Goal: Task Accomplishment & Management: Manage account settings

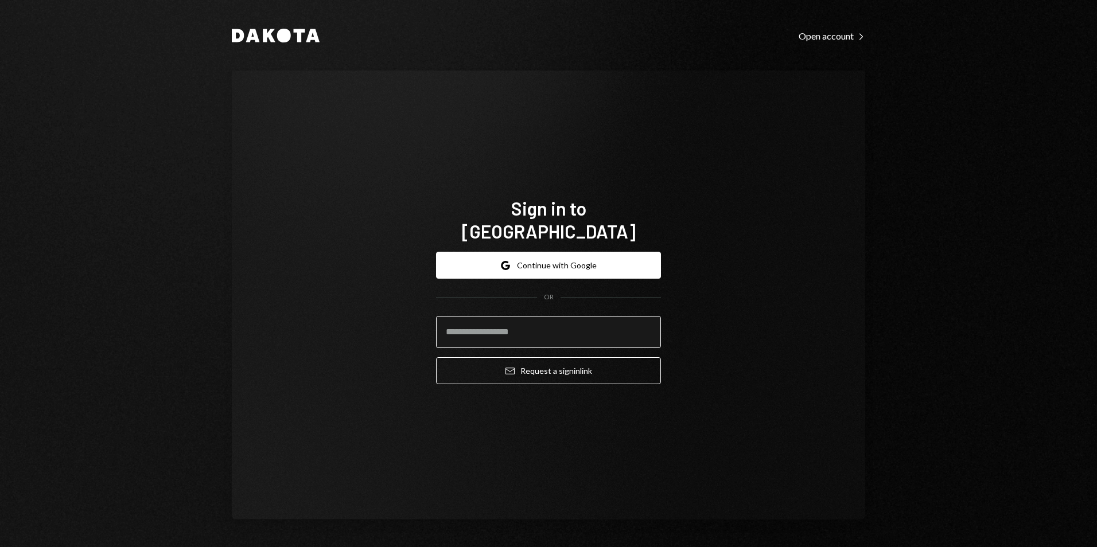
click at [534, 324] on input "email" at bounding box center [548, 332] width 225 height 32
type input "**********"
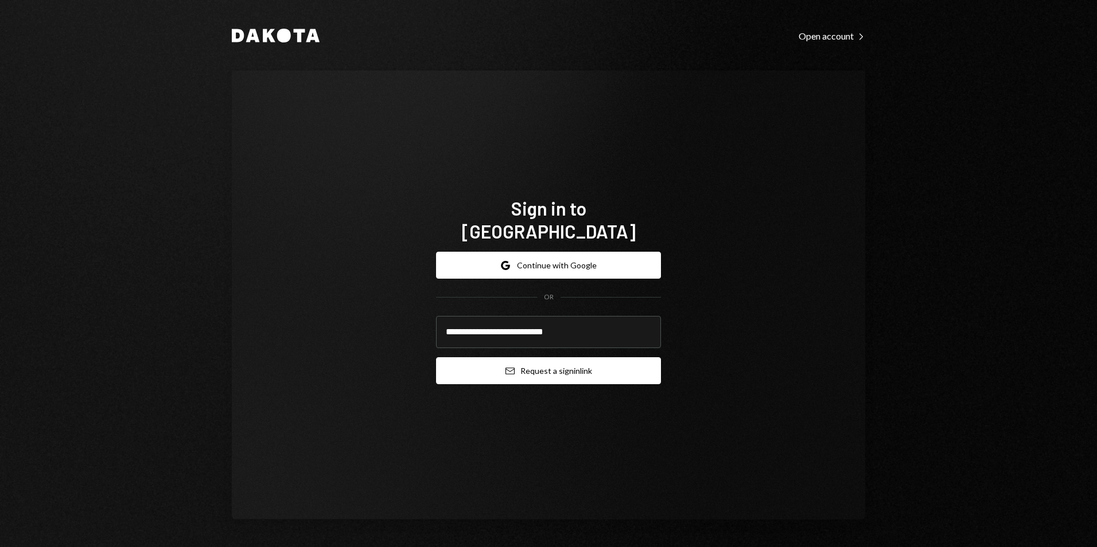
click at [566, 361] on button "Email Request a sign in link" at bounding box center [548, 370] width 225 height 27
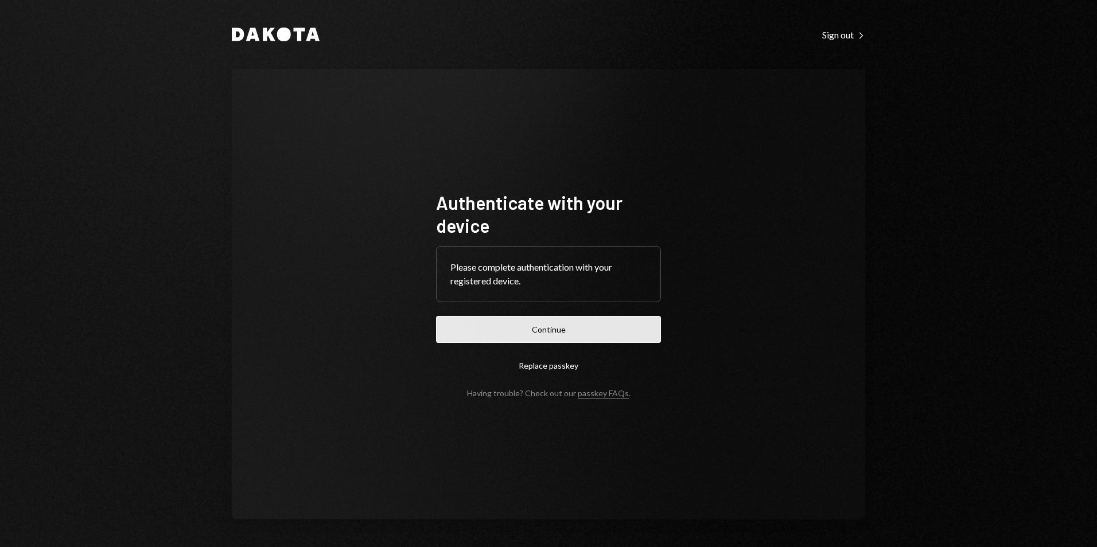
click at [561, 332] on button "Continue" at bounding box center [548, 329] width 225 height 27
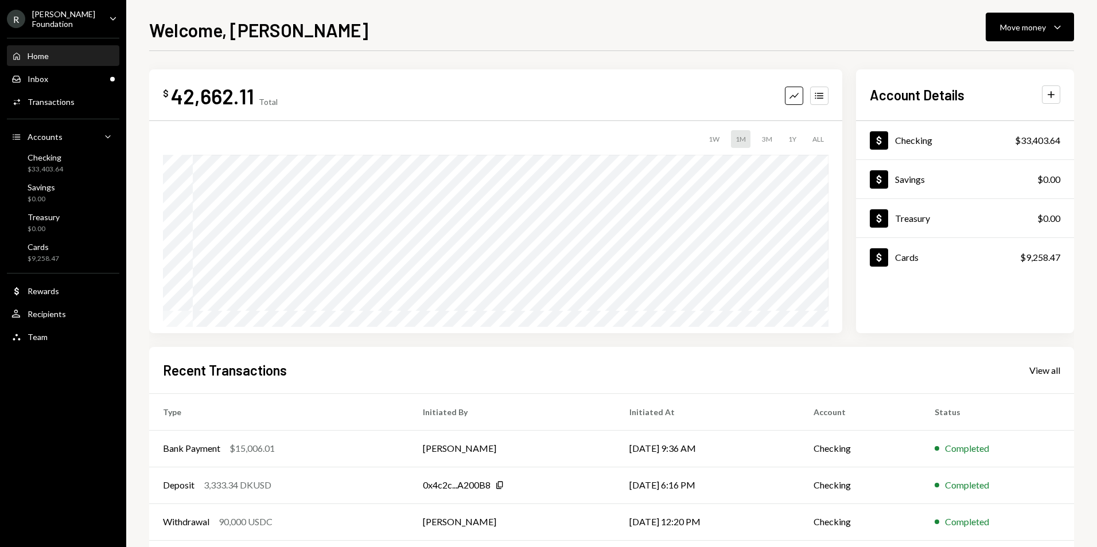
click at [95, 21] on div "R [PERSON_NAME] Foundation Caret Down" at bounding box center [63, 19] width 126 height 20
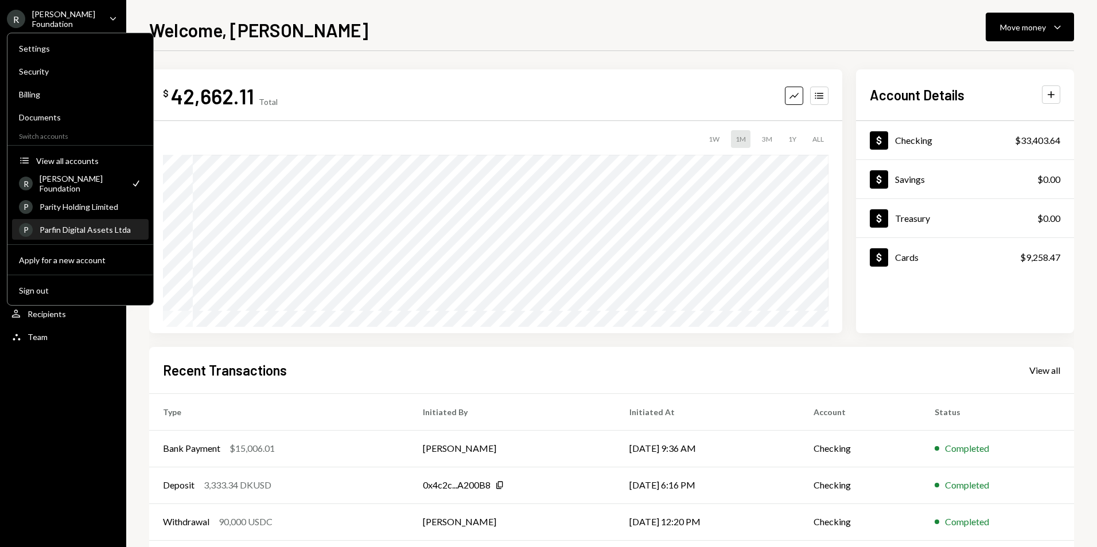
click at [107, 229] on div "Parfin Digital Assets Ltda" at bounding box center [91, 230] width 102 height 10
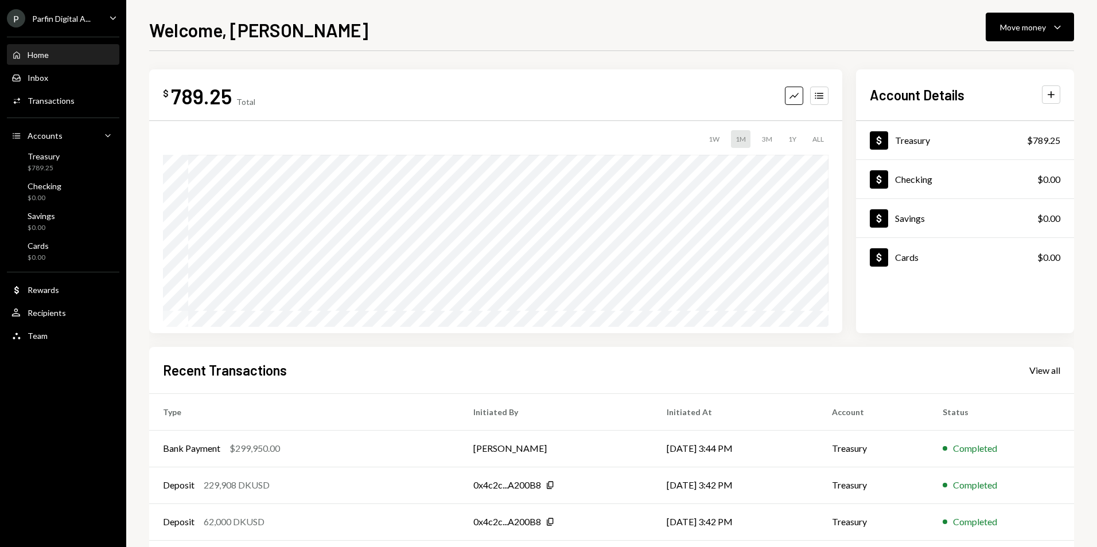
click at [97, 19] on div "P Parfin Digital A... Caret Down" at bounding box center [63, 18] width 126 height 18
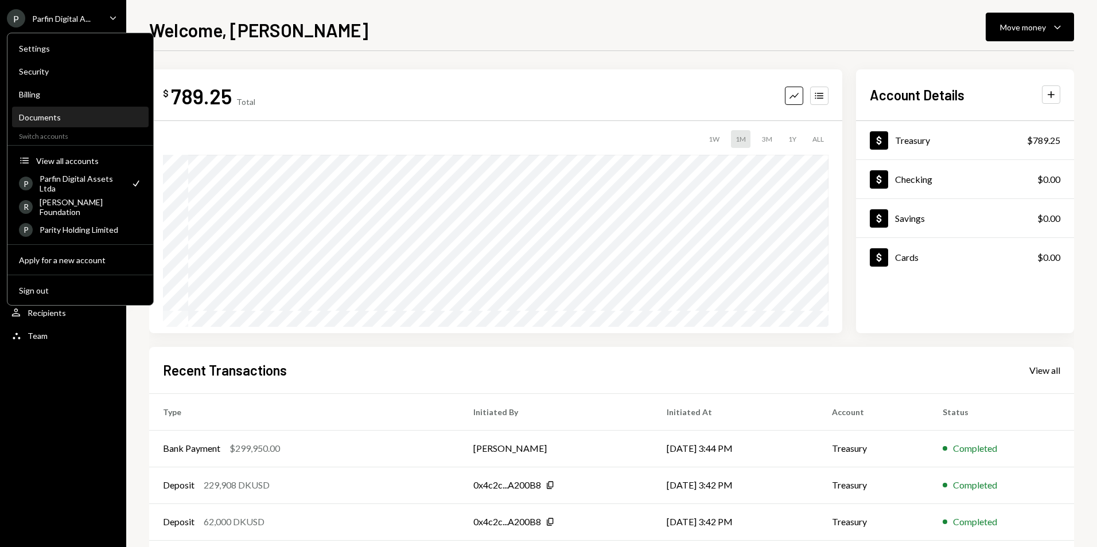
click at [71, 122] on div "Documents" at bounding box center [80, 118] width 123 height 20
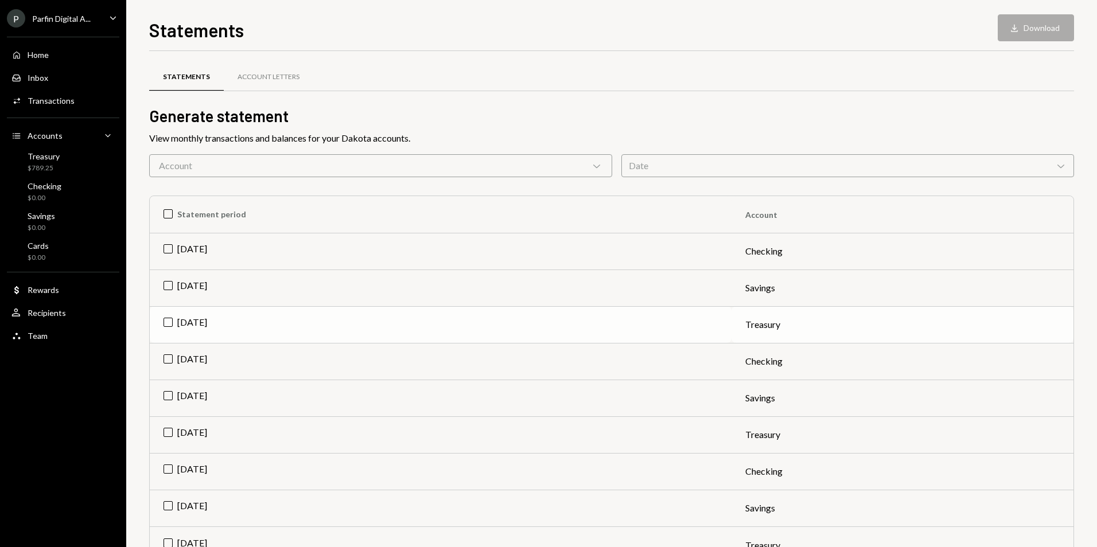
click at [166, 322] on td "[DATE]" at bounding box center [441, 324] width 582 height 37
click at [1021, 27] on div "Download" at bounding box center [1016, 27] width 15 height 11
click at [63, 27] on div "P Parfin Digital A..." at bounding box center [49, 18] width 84 height 18
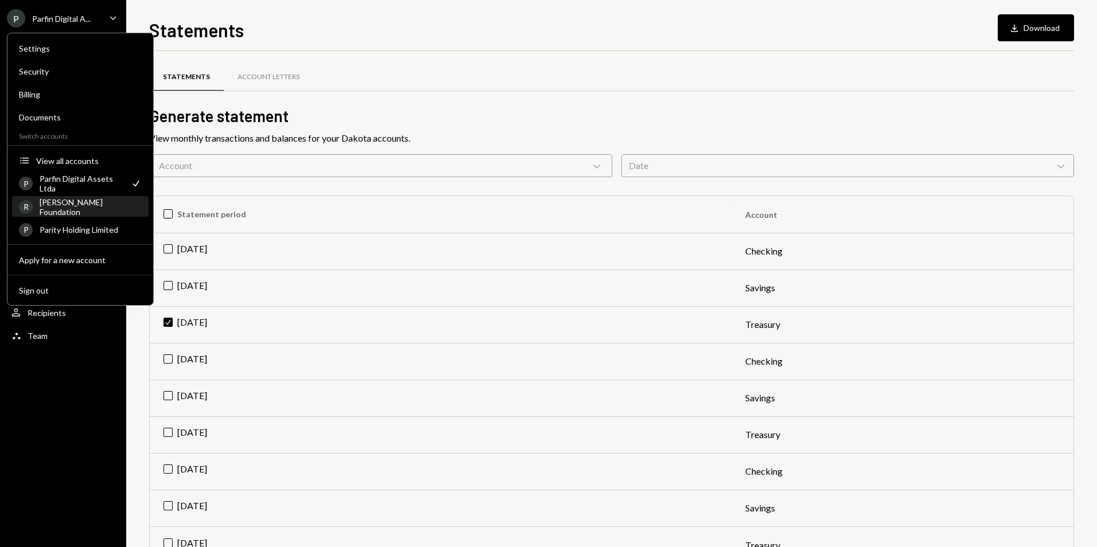
click at [103, 211] on div "[PERSON_NAME] Foundation" at bounding box center [91, 207] width 102 height 20
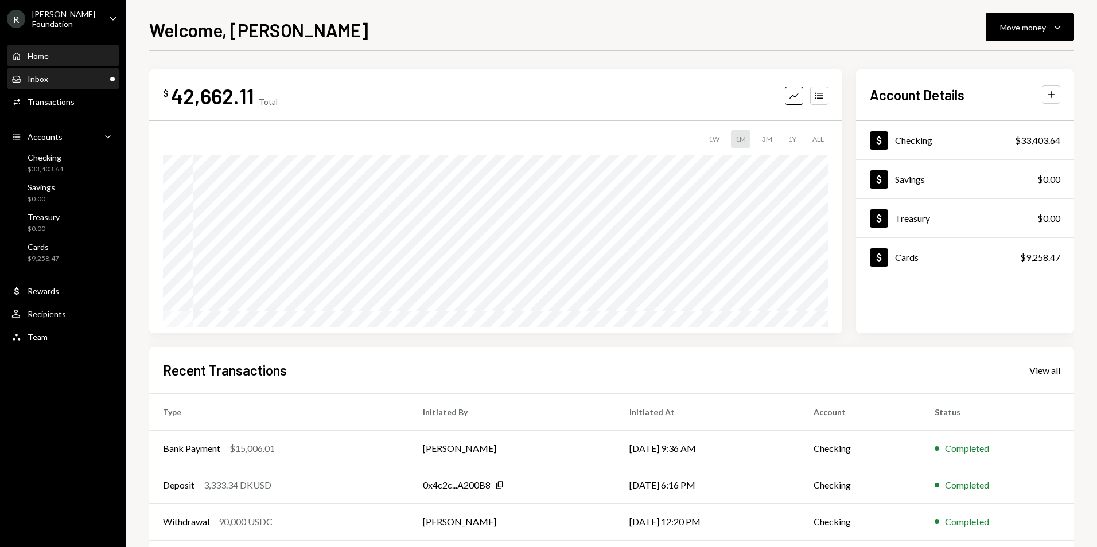
click at [64, 83] on div "Inbox Inbox" at bounding box center [62, 79] width 103 height 10
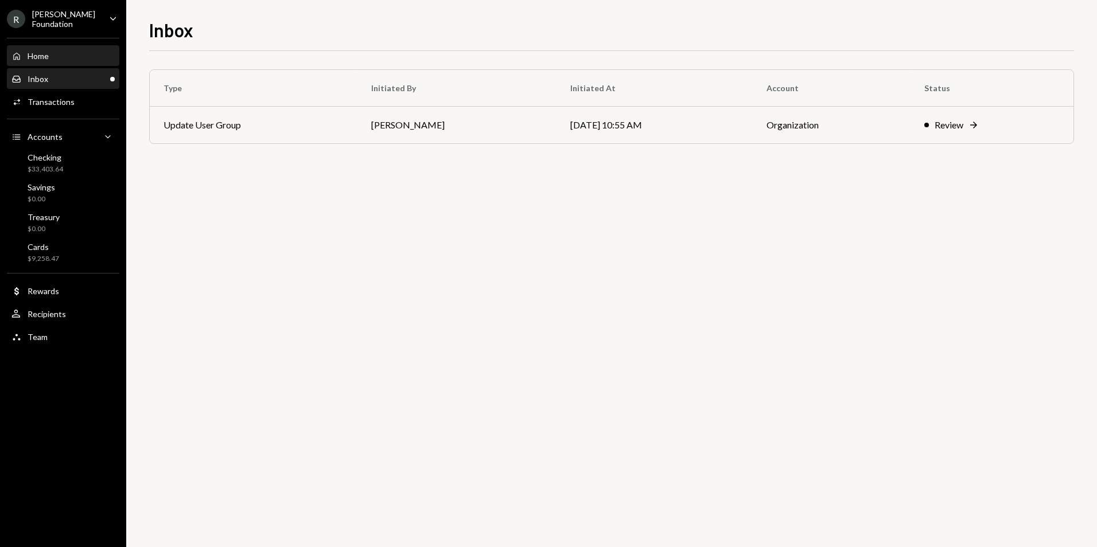
click at [55, 53] on div "Home Home" at bounding box center [62, 56] width 103 height 10
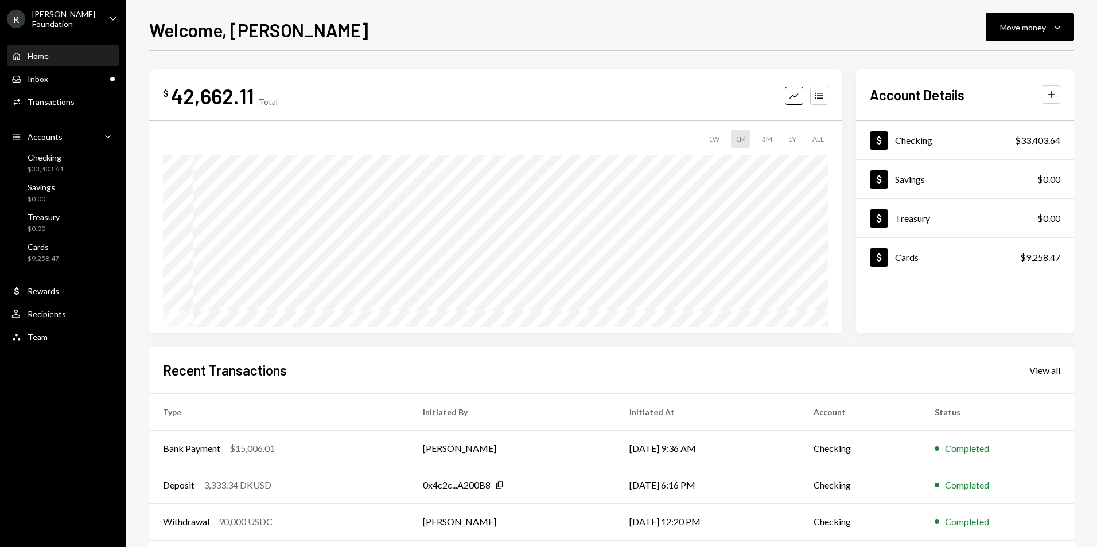
drag, startPoint x: 82, startPoint y: 15, endPoint x: 87, endPoint y: 19, distance: 6.2
click at [82, 15] on div "[PERSON_NAME] Foundation" at bounding box center [66, 19] width 68 height 20
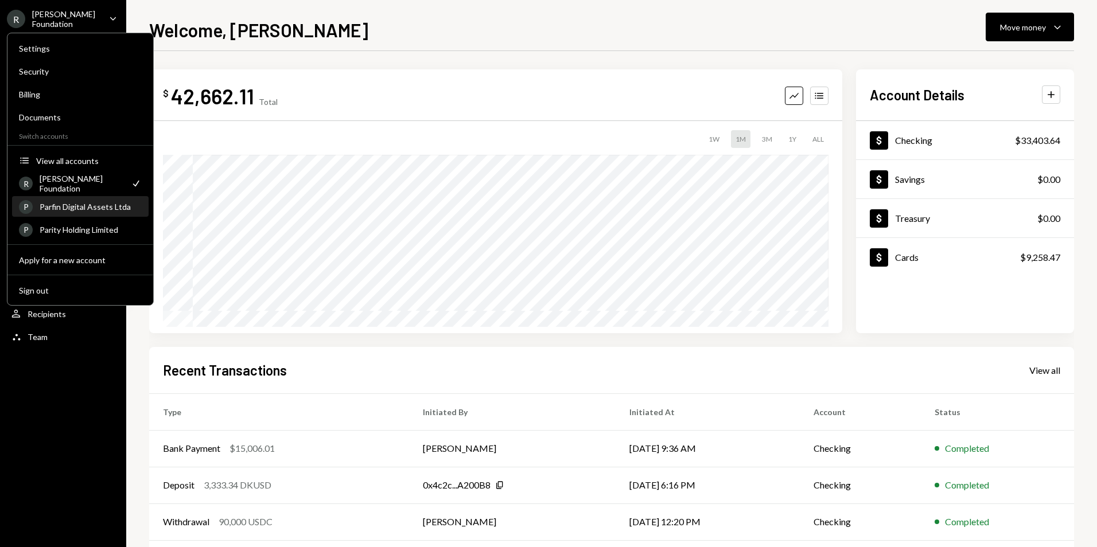
click at [112, 202] on div "Parfin Digital Assets Ltda" at bounding box center [91, 207] width 102 height 10
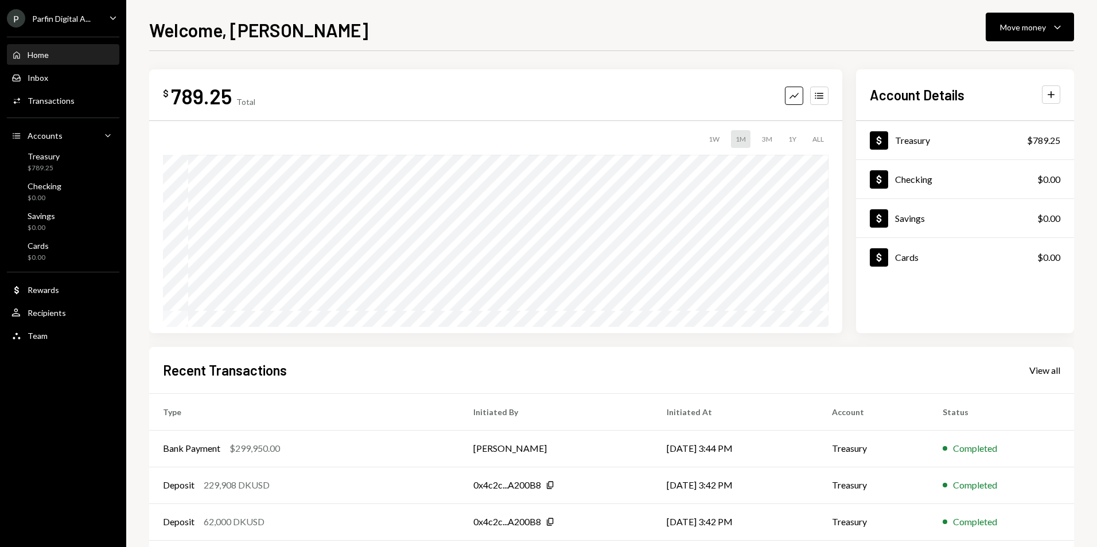
click at [77, 22] on div "Parfin Digital A..." at bounding box center [61, 19] width 59 height 10
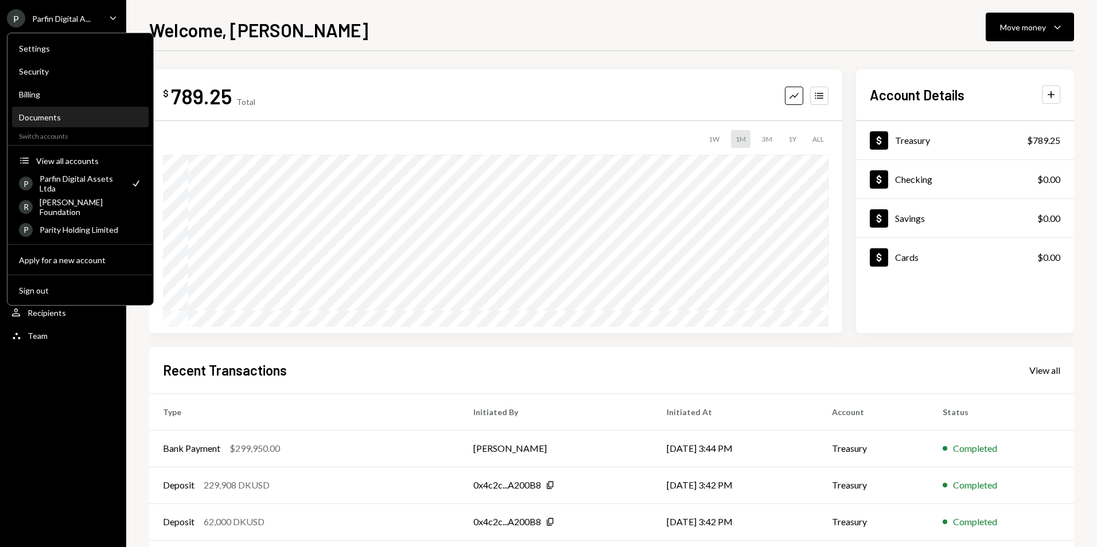
click at [69, 120] on div "Documents" at bounding box center [80, 117] width 123 height 10
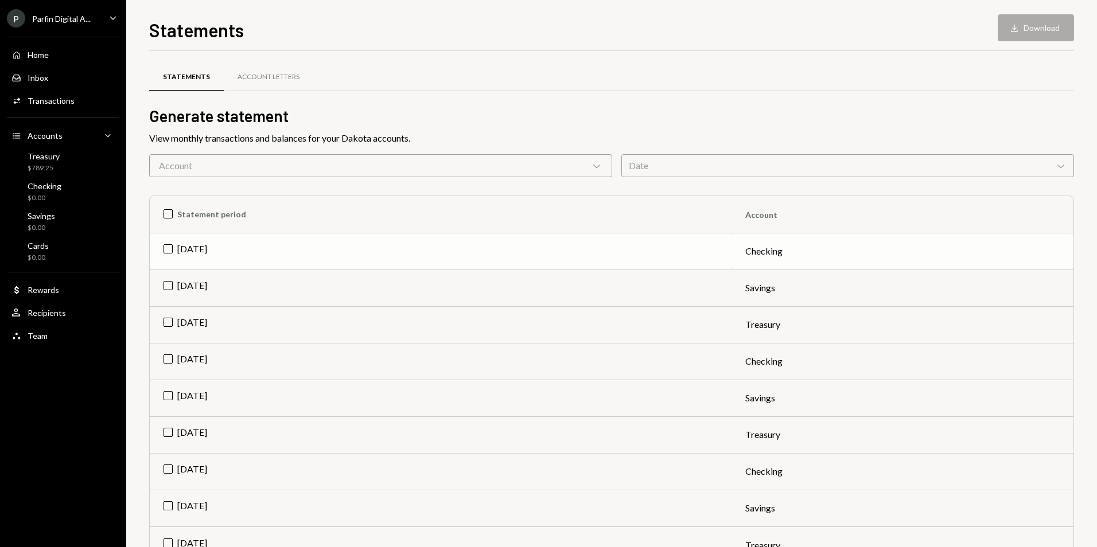
click at [168, 248] on td "[DATE]" at bounding box center [441, 251] width 582 height 37
click at [166, 289] on td "[DATE]" at bounding box center [441, 288] width 582 height 37
click at [172, 330] on td "[DATE]" at bounding box center [441, 324] width 582 height 37
click at [170, 352] on td "[DATE]" at bounding box center [441, 361] width 582 height 37
click at [169, 355] on td "Check Jul 2025" at bounding box center [441, 361] width 582 height 37
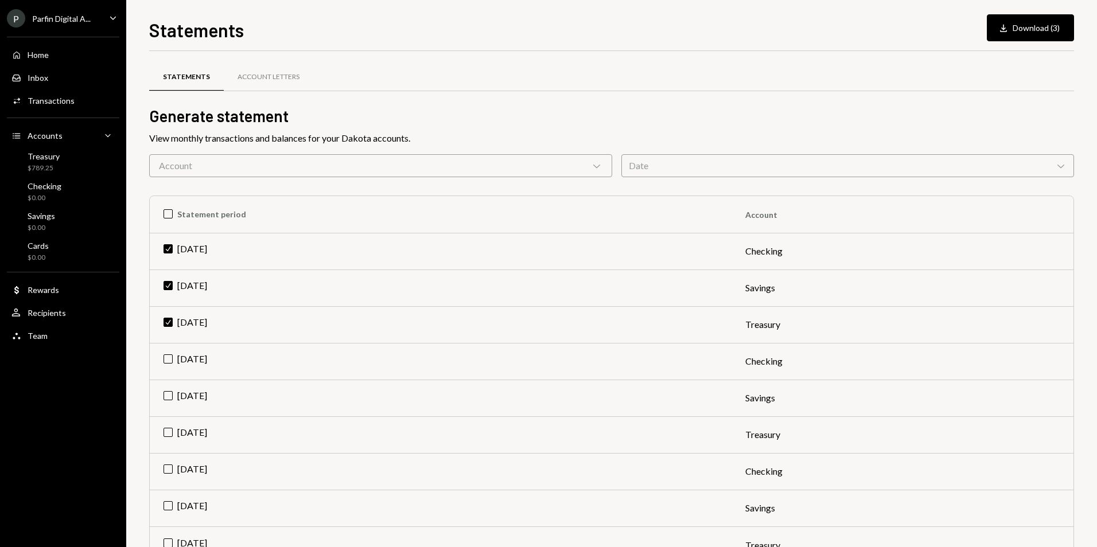
click at [722, 169] on div "Date Chevron Down" at bounding box center [847, 165] width 453 height 23
click at [797, 105] on h2 "Generate statement" at bounding box center [611, 116] width 925 height 22
click at [1034, 26] on button "Download Download (3)" at bounding box center [1030, 27] width 87 height 27
click at [98, 102] on div "Activities Transactions" at bounding box center [62, 101] width 103 height 10
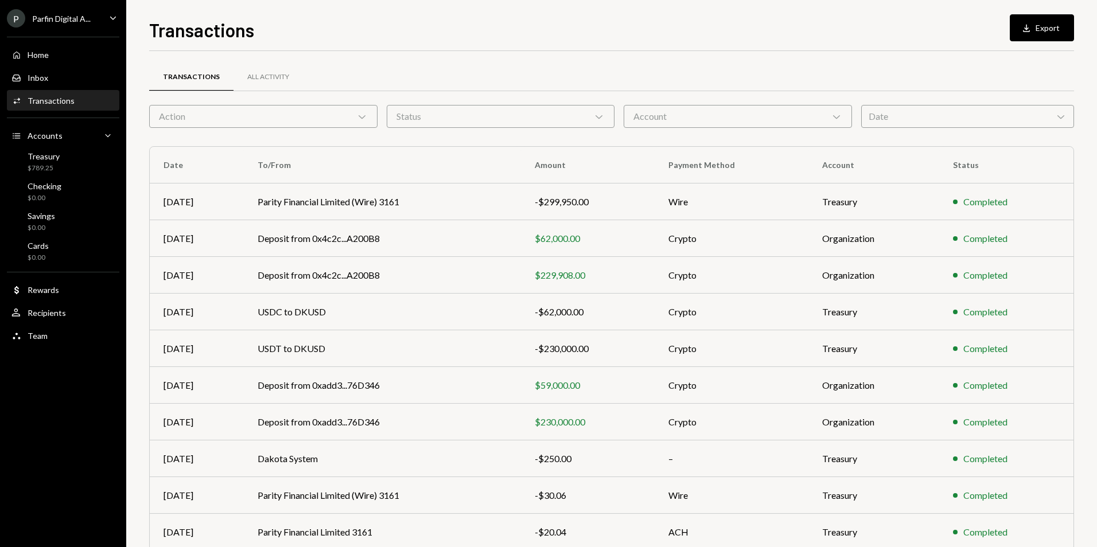
click at [908, 111] on div "Date Chevron Down" at bounding box center [967, 116] width 213 height 23
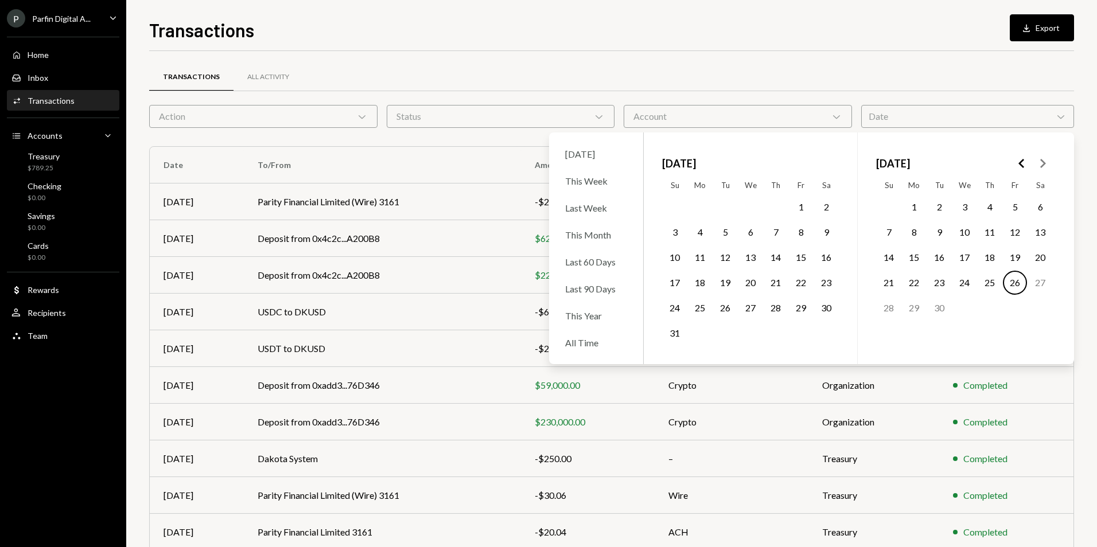
click at [800, 205] on button "1" at bounding box center [801, 207] width 24 height 24
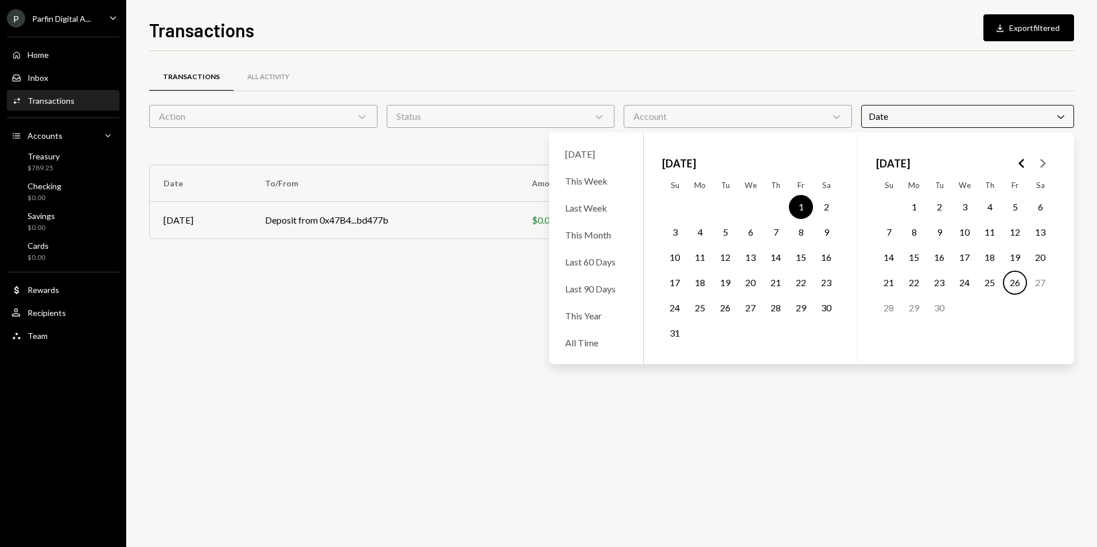
click at [675, 332] on button "31" at bounding box center [675, 333] width 24 height 24
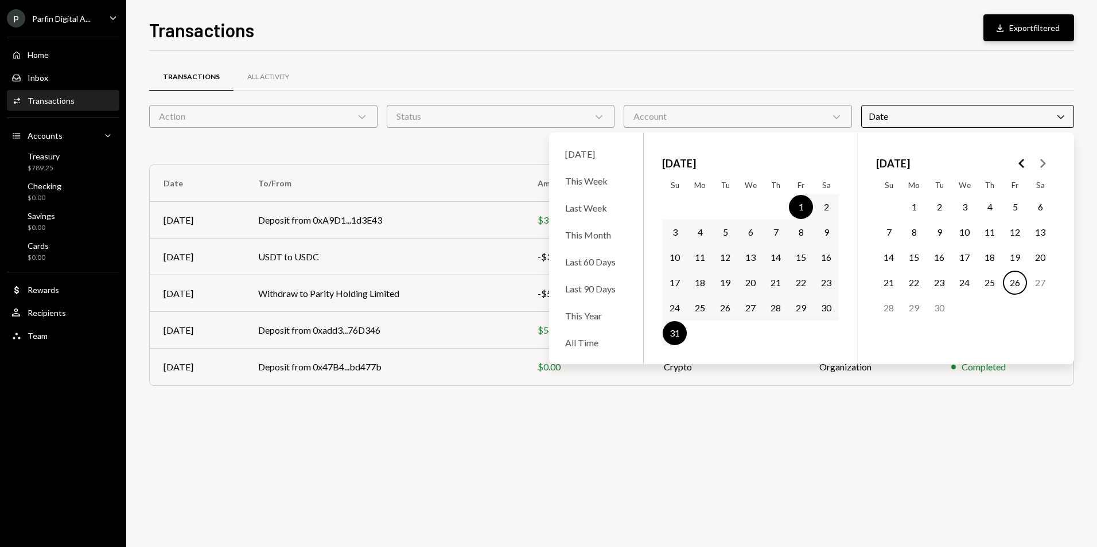
click at [1049, 29] on button "Download Export filtered" at bounding box center [1028, 27] width 91 height 27
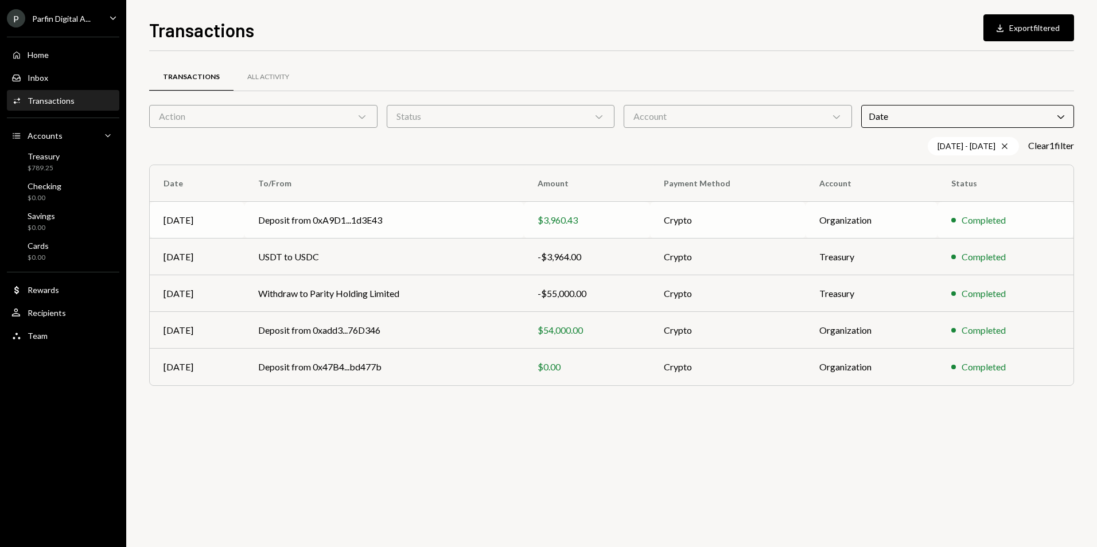
click at [568, 221] on div "$3,960.43" at bounding box center [587, 220] width 99 height 14
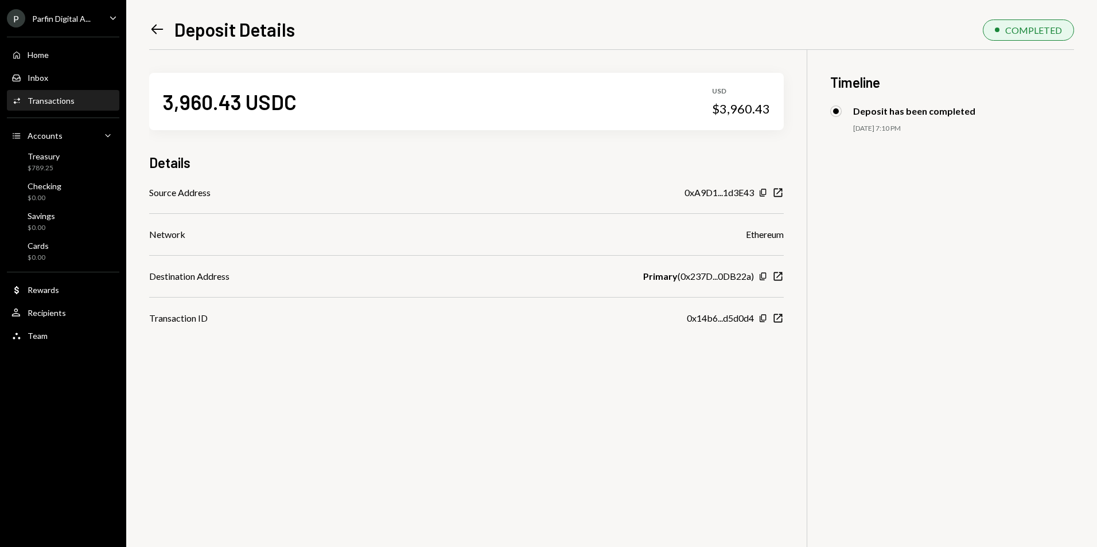
drag, startPoint x: 149, startPoint y: 38, endPoint x: 147, endPoint y: 29, distance: 9.3
click at [149, 38] on div "Left Arrow Deposit Details COMPLETED 3,960.43 USDC USD $3,960.43 Details Source…" at bounding box center [611, 273] width 971 height 547
click at [147, 28] on div "Left Arrow Deposit Details COMPLETED 3,960.43 USDC USD $3,960.43 Details Source…" at bounding box center [611, 273] width 971 height 547
click at [161, 28] on icon "Left Arrow" at bounding box center [157, 29] width 16 height 16
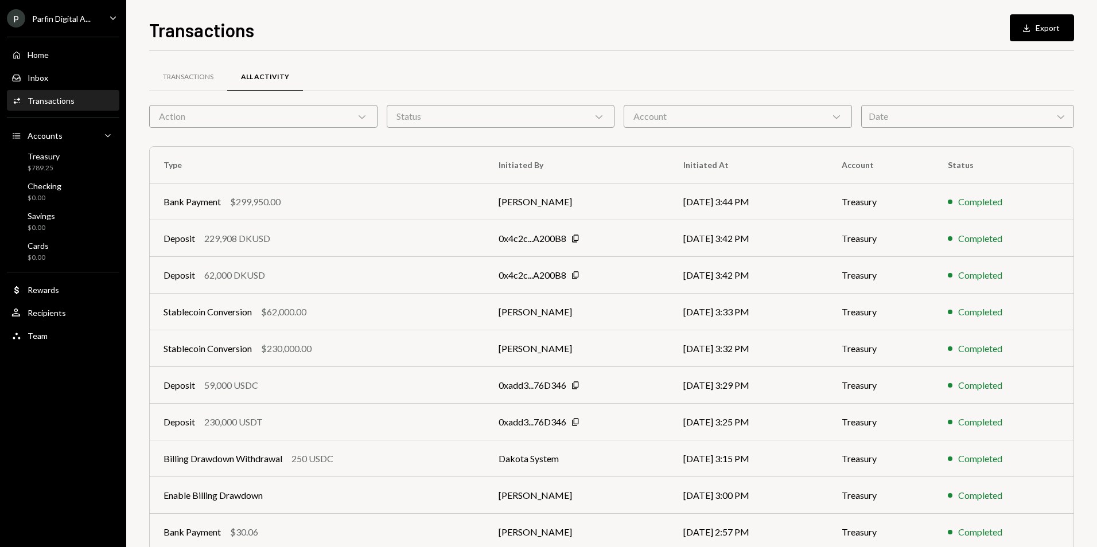
click at [911, 112] on div "Date Chevron Down" at bounding box center [967, 116] width 213 height 23
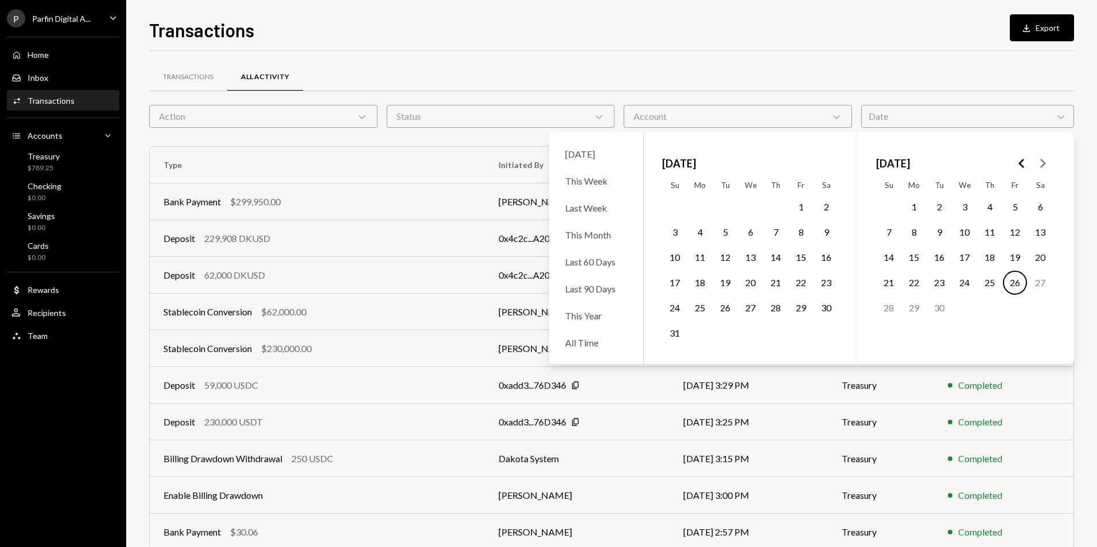
click at [800, 207] on button "1" at bounding box center [801, 207] width 24 height 24
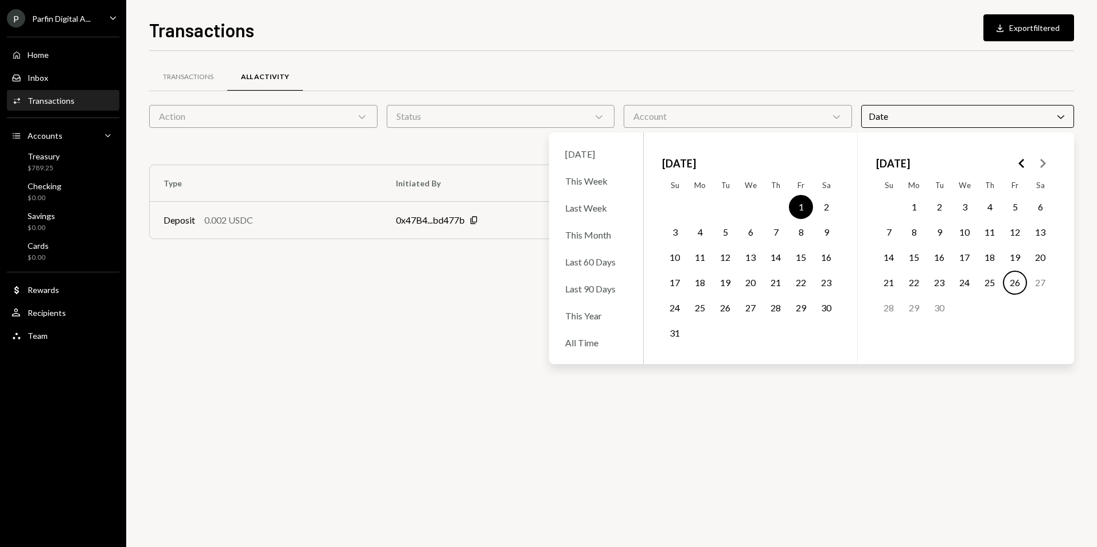
click at [675, 329] on button "31" at bounding box center [675, 333] width 24 height 24
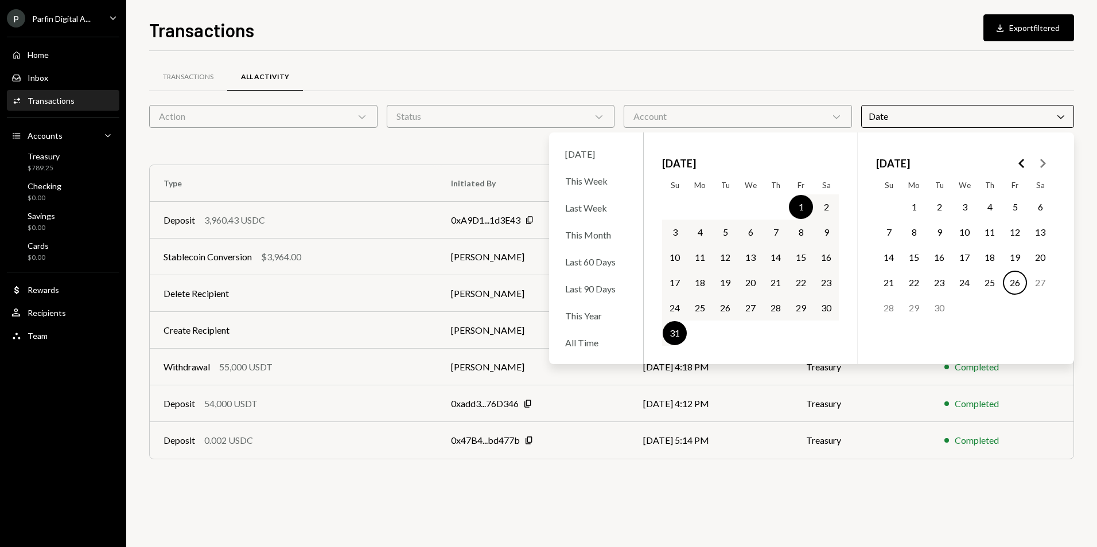
click at [853, 36] on div "Transactions Download Export filtered" at bounding box center [611, 28] width 925 height 25
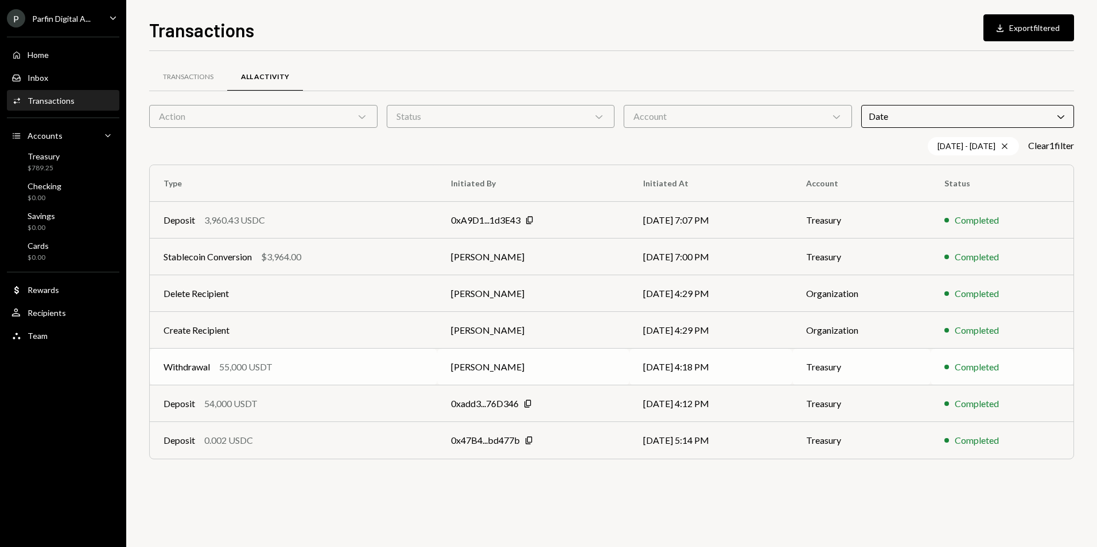
click at [373, 364] on div "Withdrawal 55,000 USDT" at bounding box center [294, 367] width 260 height 14
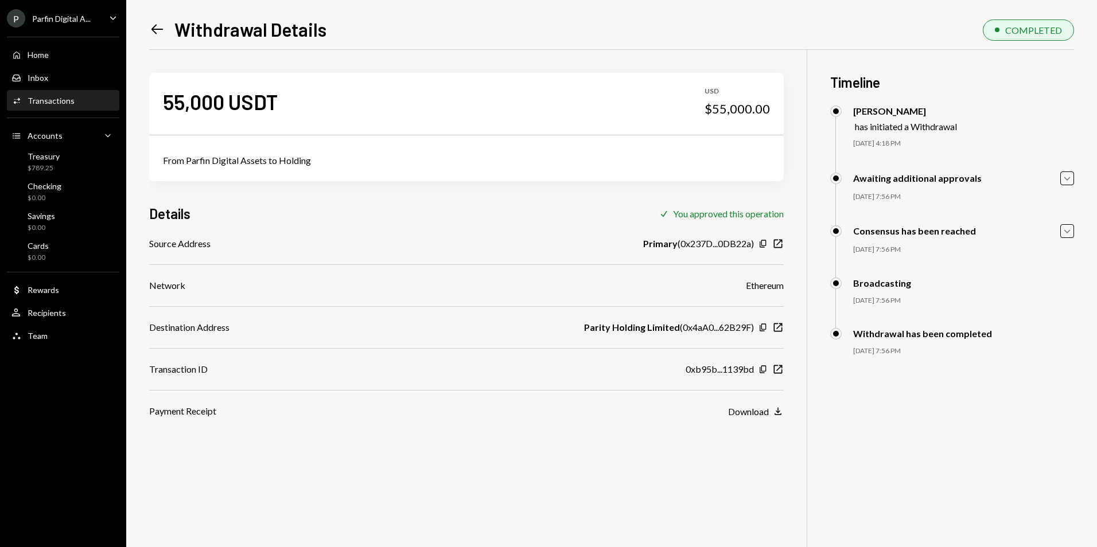
click at [157, 36] on icon "Left Arrow" at bounding box center [157, 29] width 16 height 16
